Goal: Task Accomplishment & Management: Manage account settings

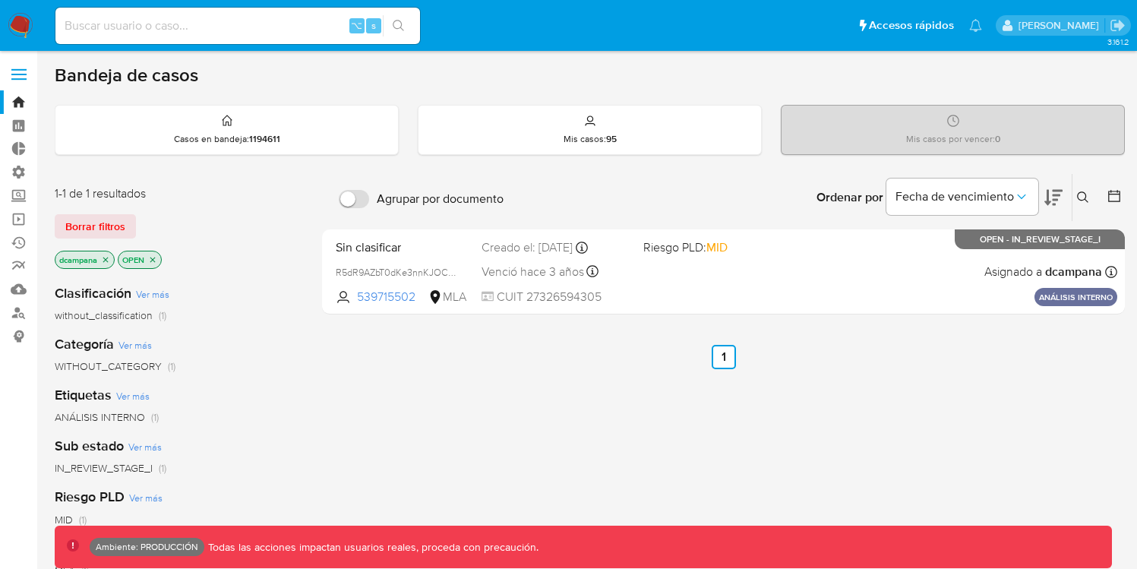
click at [12, 71] on label at bounding box center [19, 74] width 38 height 32
click at [0, 0] on input "checkbox" at bounding box center [0, 0] width 0 height 0
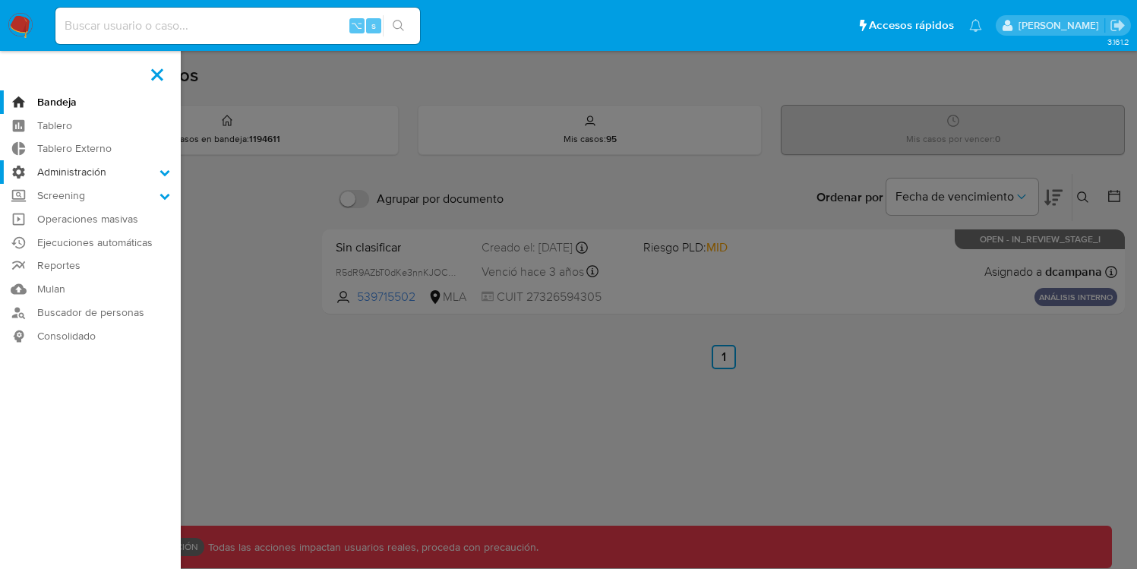
click at [130, 167] on label "Administración" at bounding box center [90, 172] width 181 height 24
click at [0, 0] on input "Administración" at bounding box center [0, 0] width 0 height 0
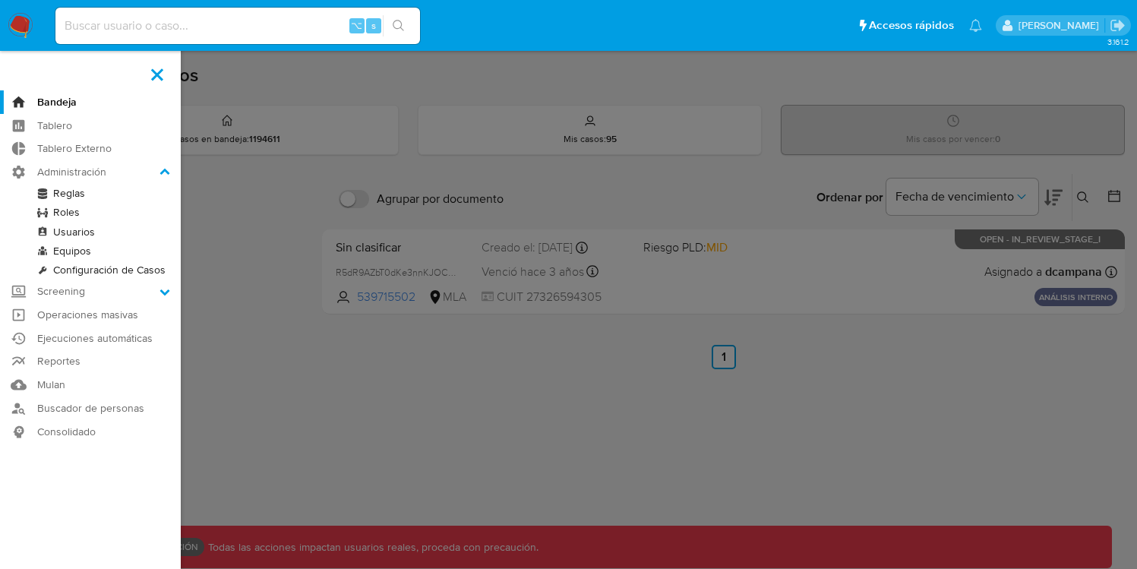
click at [65, 212] on link "Roles" at bounding box center [90, 212] width 181 height 19
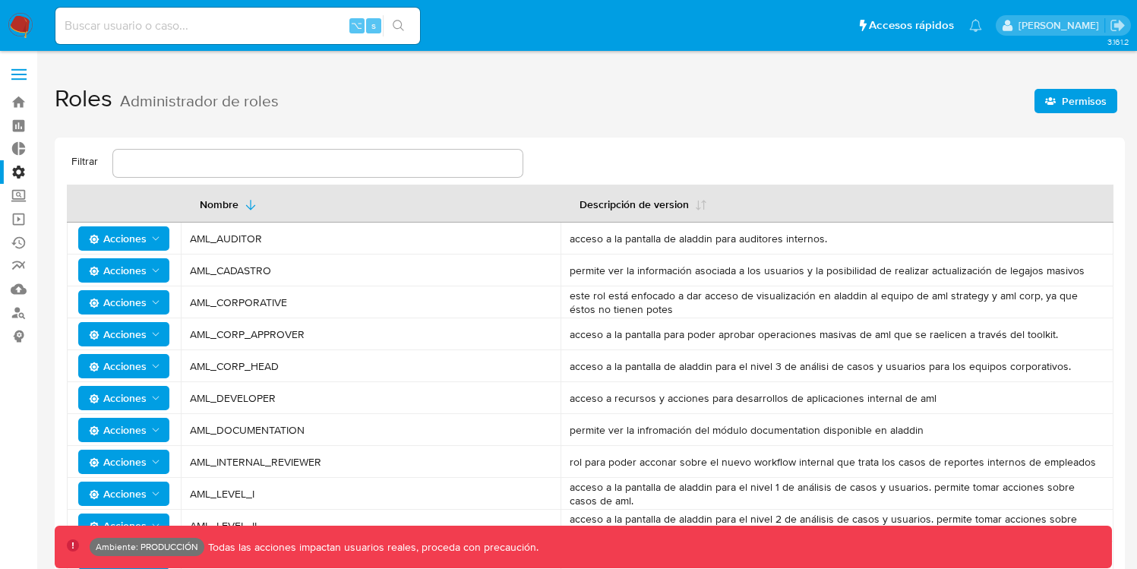
click at [1089, 108] on span "Permisos" at bounding box center [1084, 101] width 45 height 24
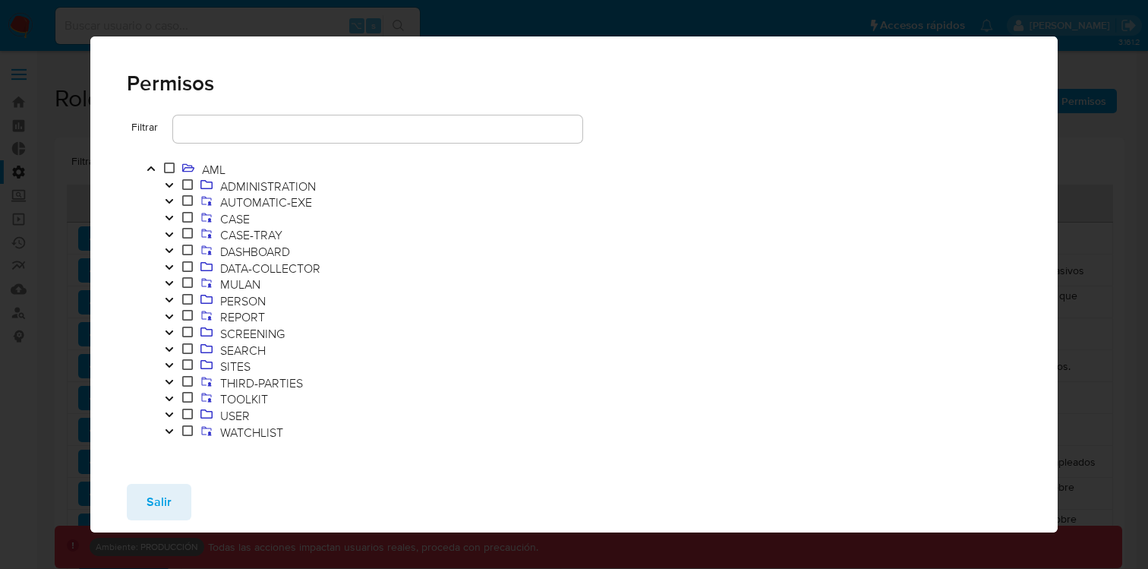
click at [175, 216] on button "Toggle" at bounding box center [169, 219] width 18 height 17
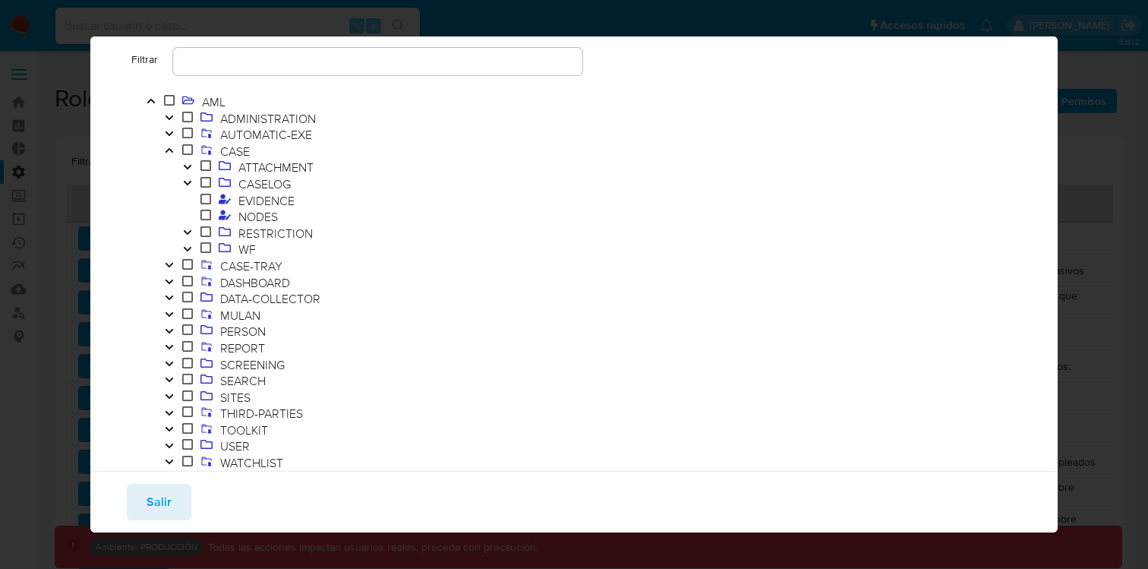
scroll to position [84, 0]
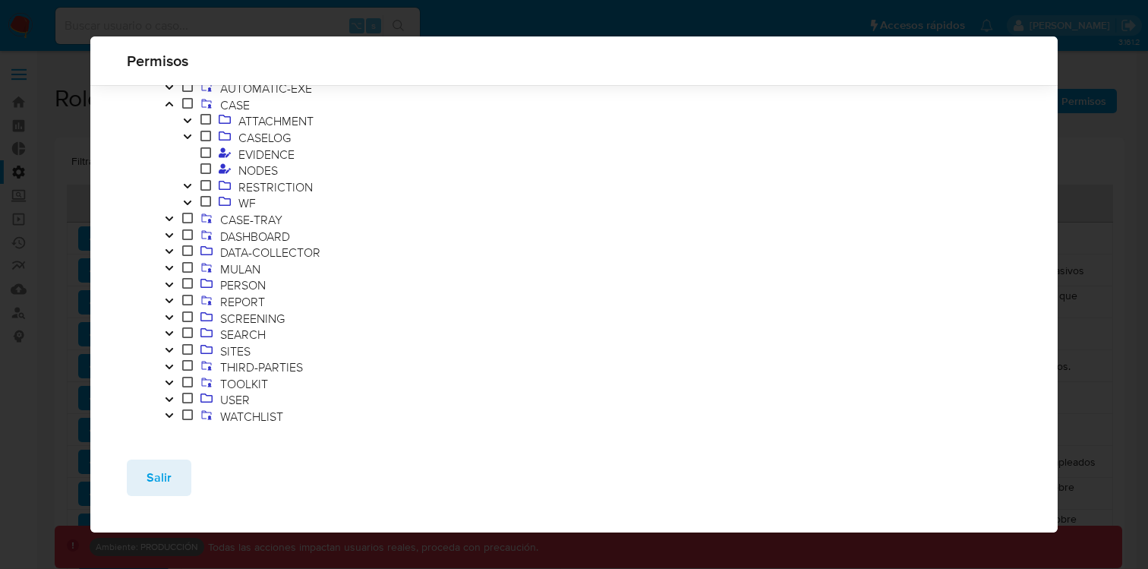
click at [172, 399] on icon "Toggle" at bounding box center [169, 399] width 11 height 9
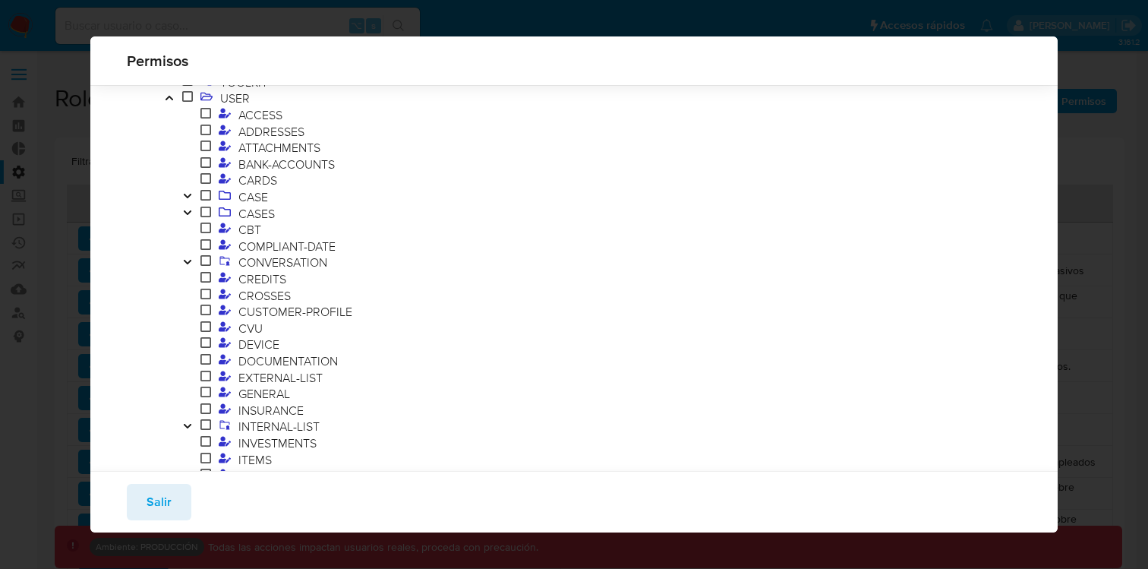
click at [189, 210] on icon "Toggle" at bounding box center [187, 212] width 11 height 9
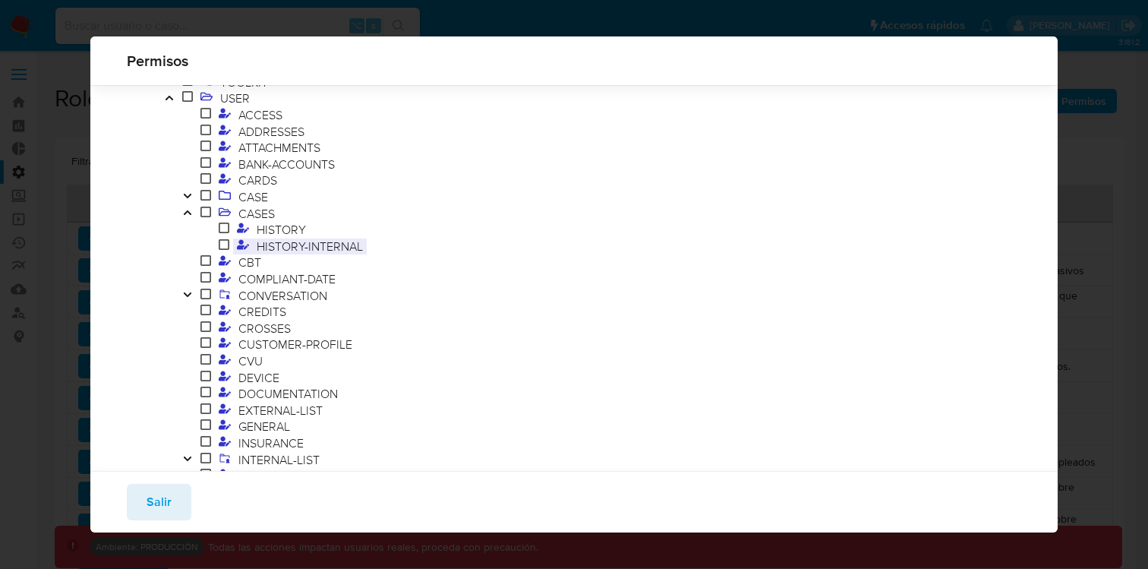
click at [328, 245] on span "HISTORY-INTERNAL" at bounding box center [310, 246] width 114 height 17
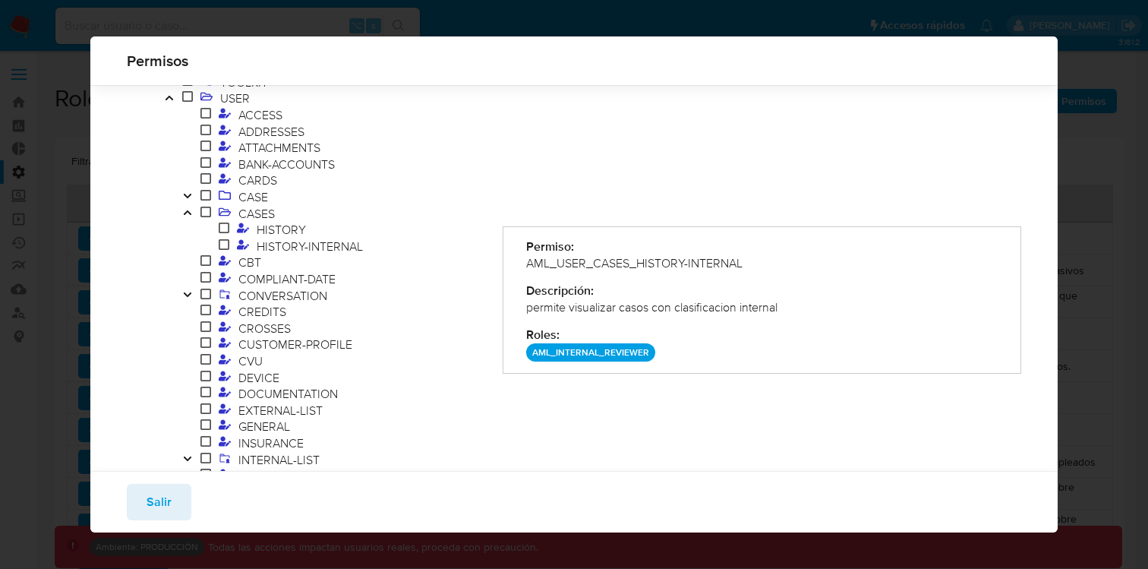
click at [325, 225] on span "HISTORY" at bounding box center [342, 230] width 291 height 17
click at [275, 222] on span "HISTORY" at bounding box center [281, 229] width 57 height 17
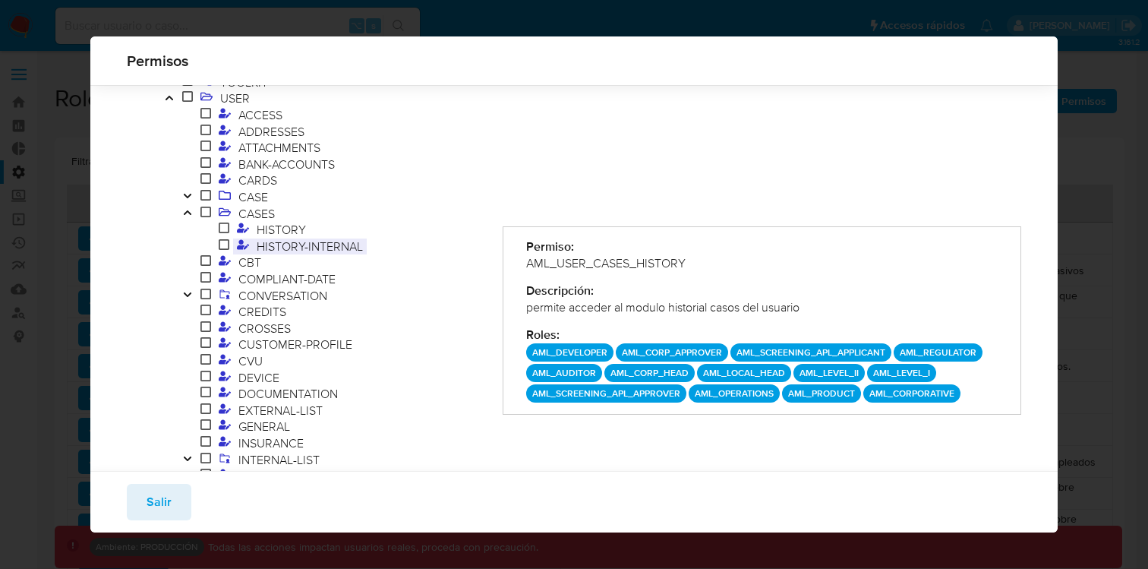
click at [282, 245] on span "HISTORY-INTERNAL" at bounding box center [310, 246] width 114 height 17
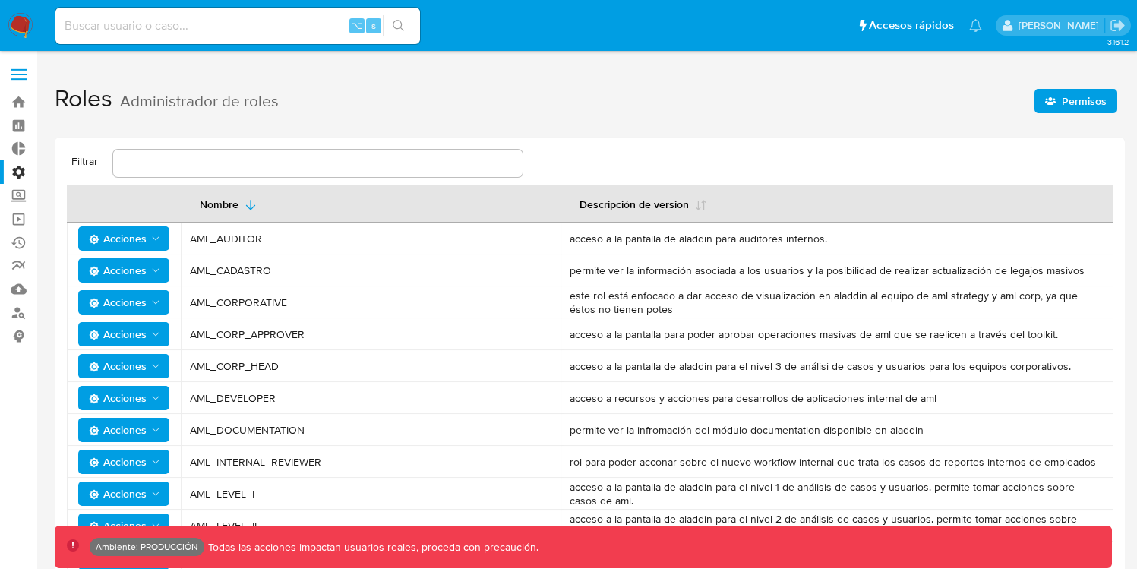
click at [1077, 107] on span "Permisos" at bounding box center [1084, 101] width 45 height 24
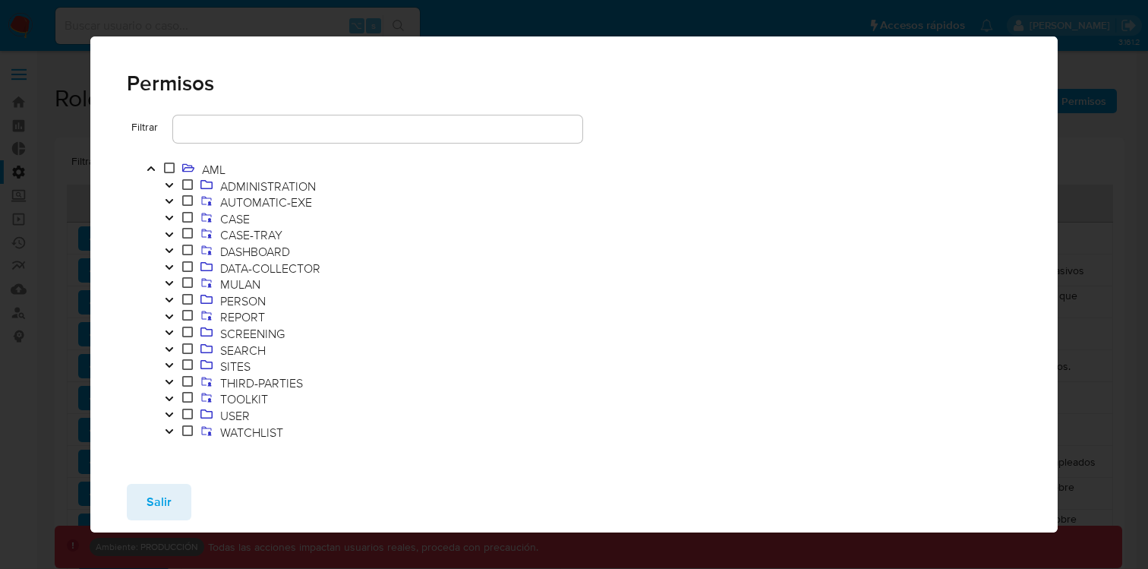
click at [169, 413] on icon "Toggle" at bounding box center [169, 414] width 11 height 9
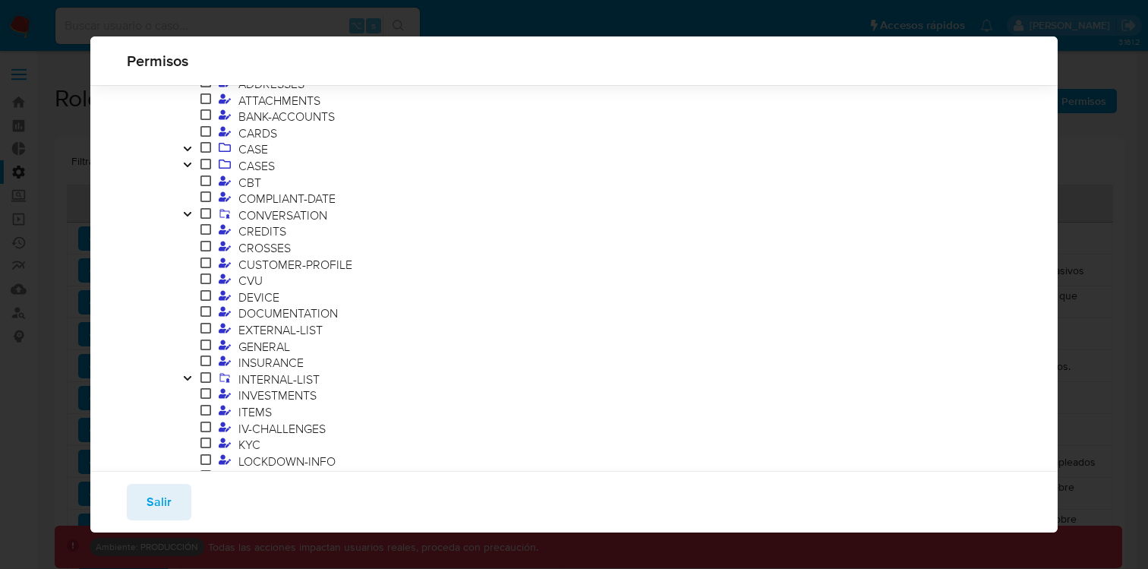
scroll to position [332, 0]
click at [188, 164] on icon "Toggle" at bounding box center [187, 167] width 11 height 9
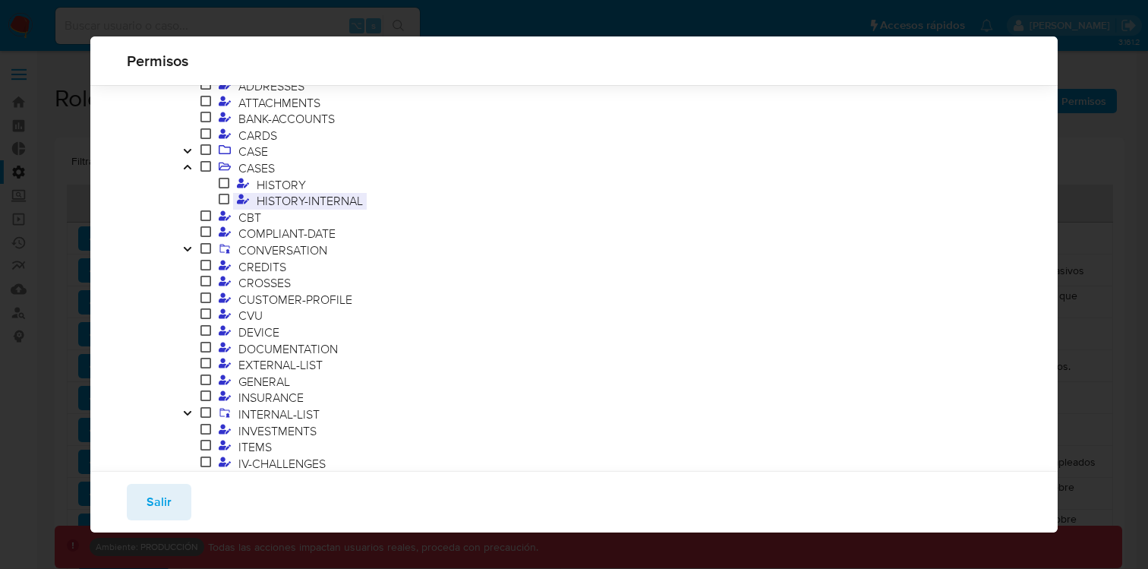
click at [304, 202] on span "HISTORY-INTERNAL" at bounding box center [310, 200] width 114 height 17
